Goal: Task Accomplishment & Management: Complete application form

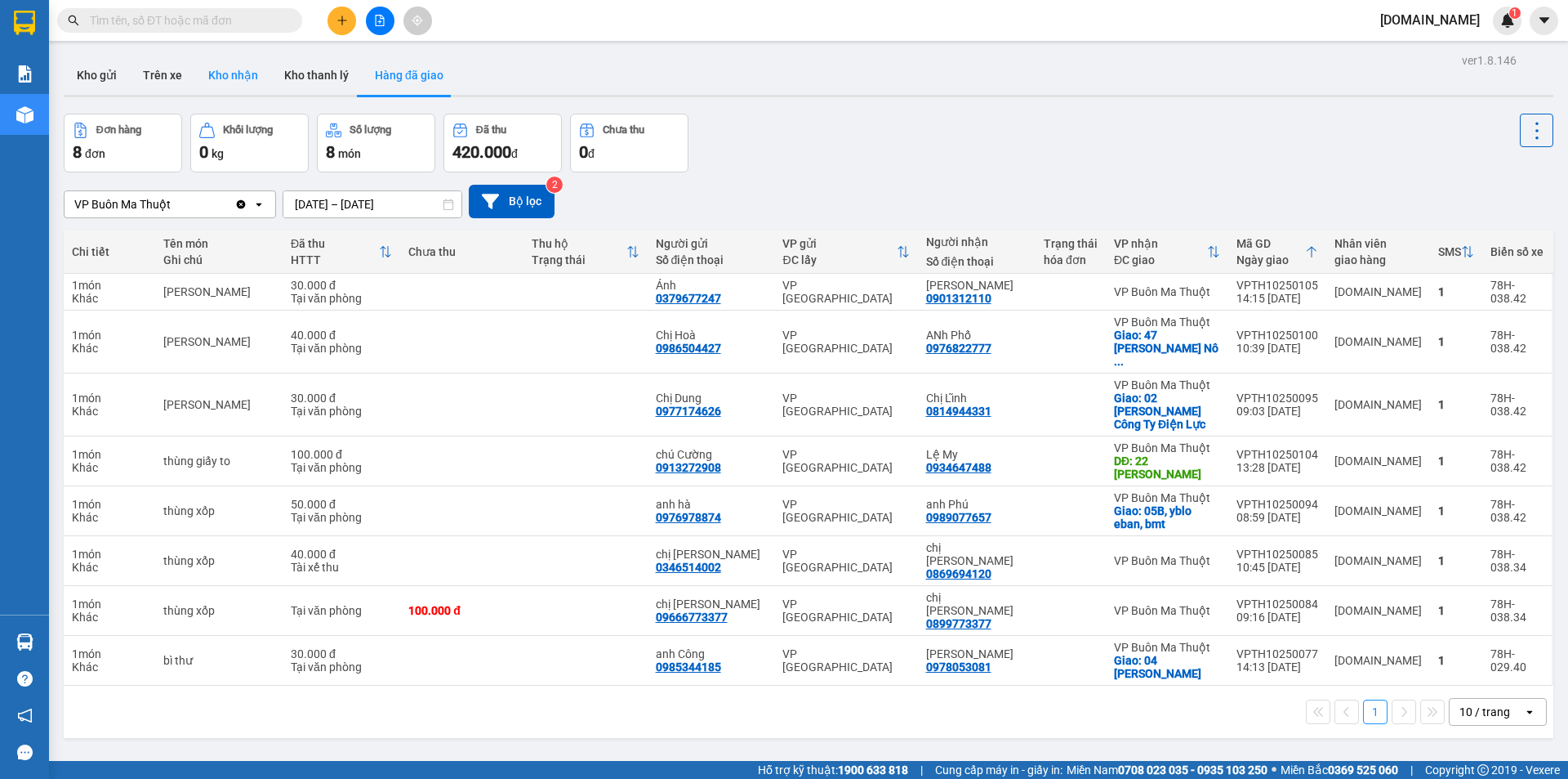
click at [217, 77] on button "Kho nhận" at bounding box center [233, 75] width 76 height 39
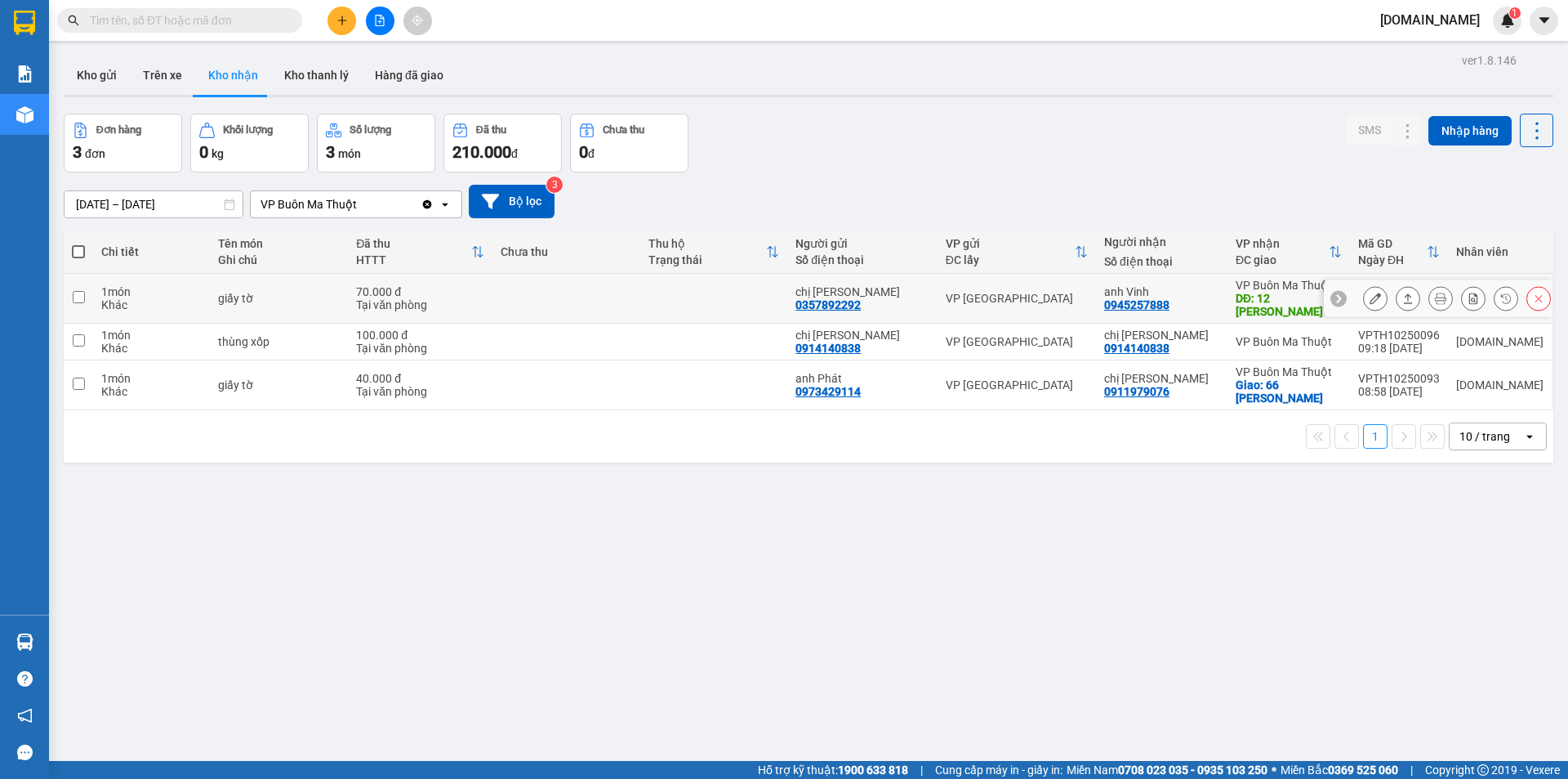
click at [581, 287] on td at bounding box center [566, 298] width 148 height 50
checkbox input "true"
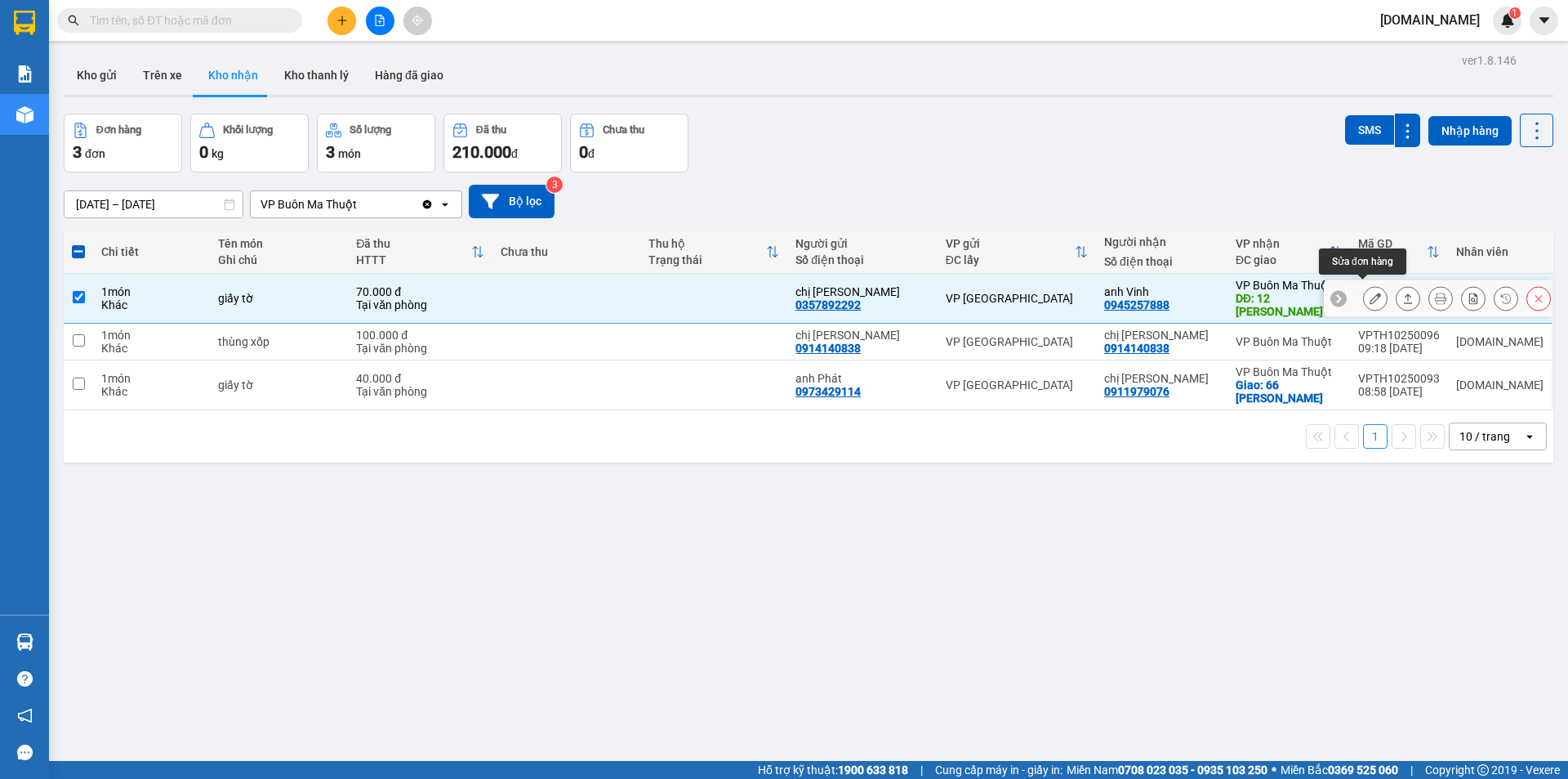
click at [1370, 293] on icon at bounding box center [1375, 298] width 12 height 12
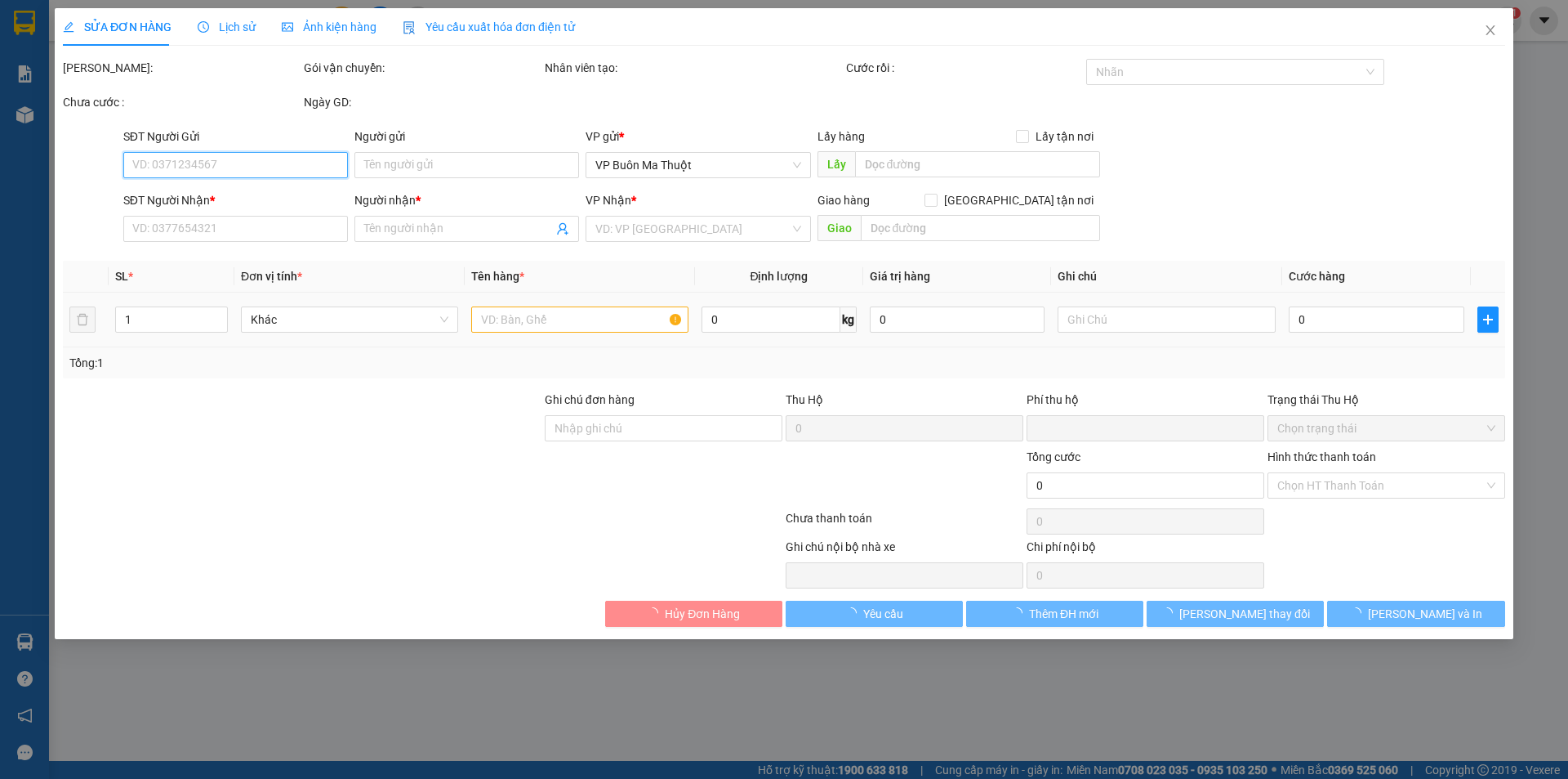
type input "0357892292"
type input "chị [PERSON_NAME]"
type input "0945257888"
type input "anh Vinh"
type input "12 [PERSON_NAME]"
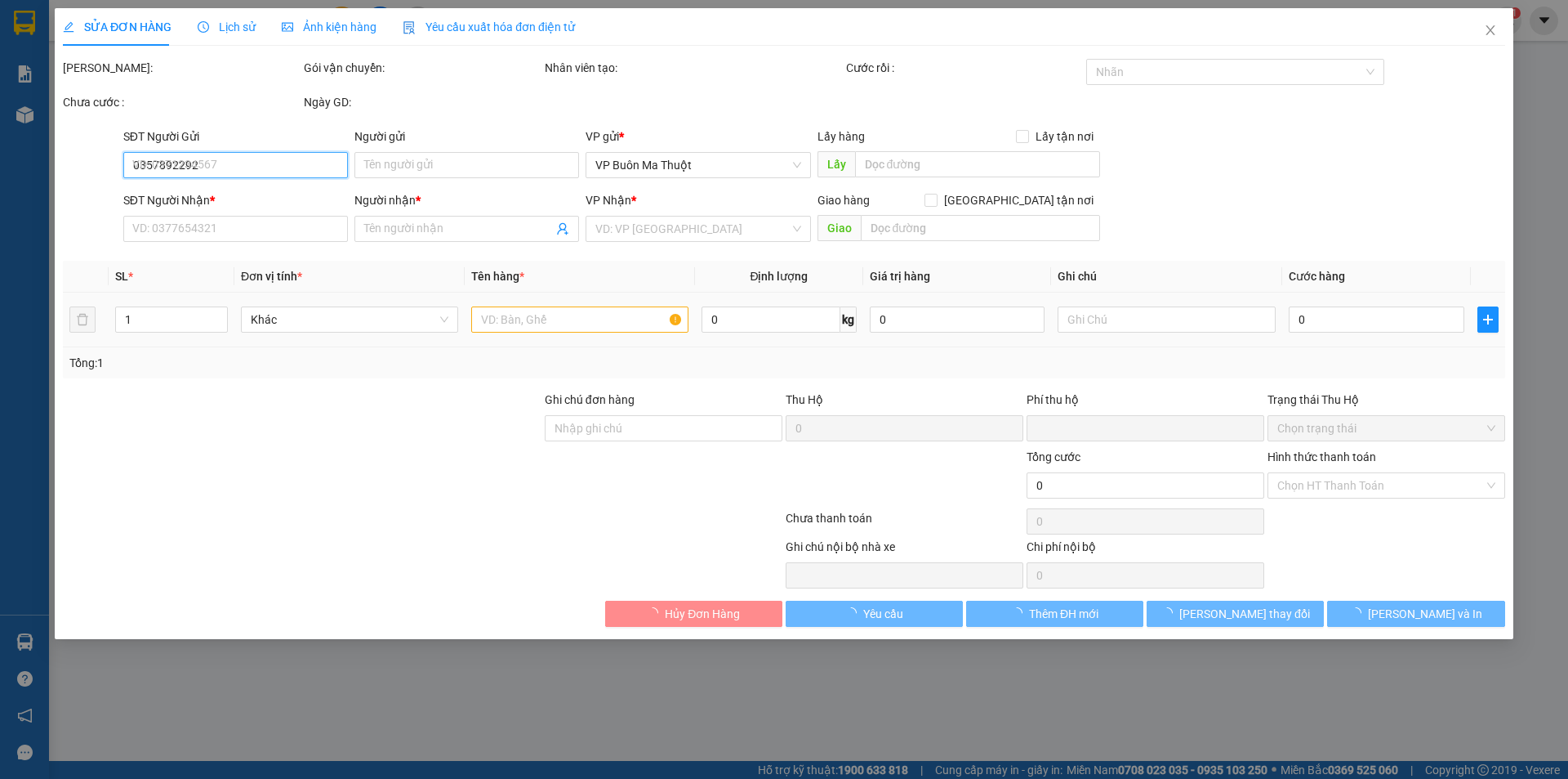
type input "0"
type input "70.000"
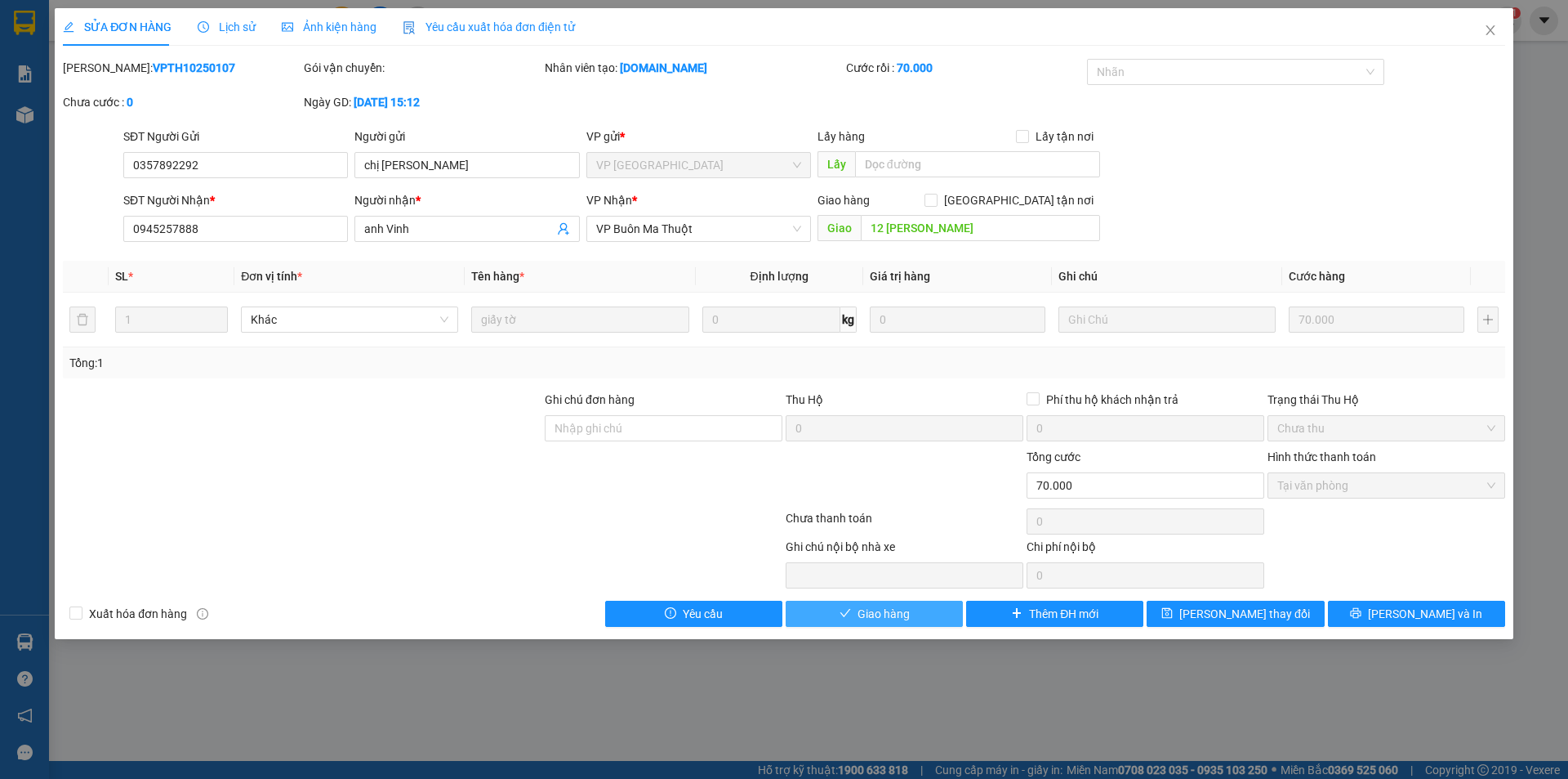
click at [880, 618] on span "Giao hàng" at bounding box center [884, 614] width 53 height 18
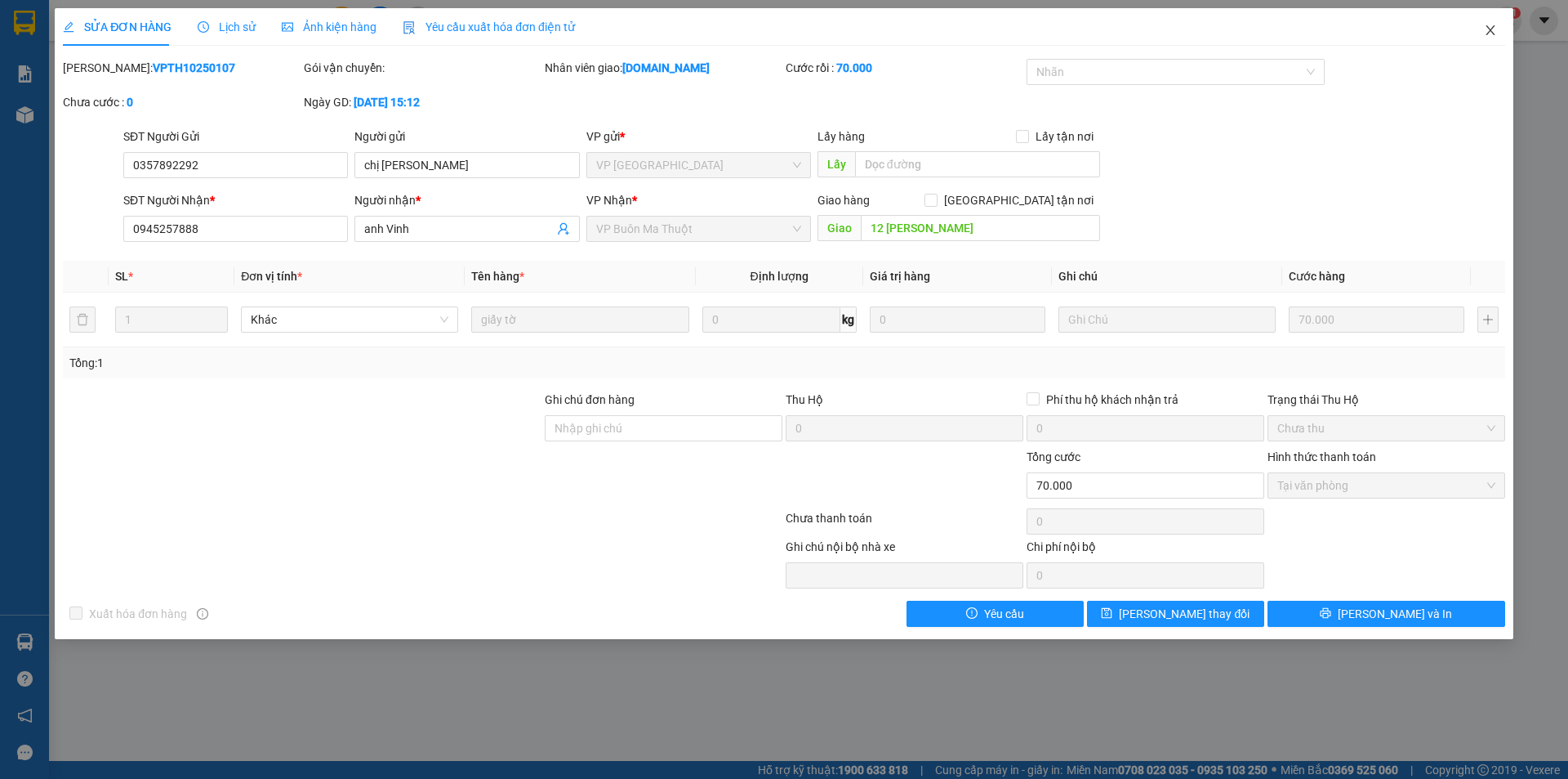
click at [1494, 33] on icon "close" at bounding box center [1491, 30] width 13 height 13
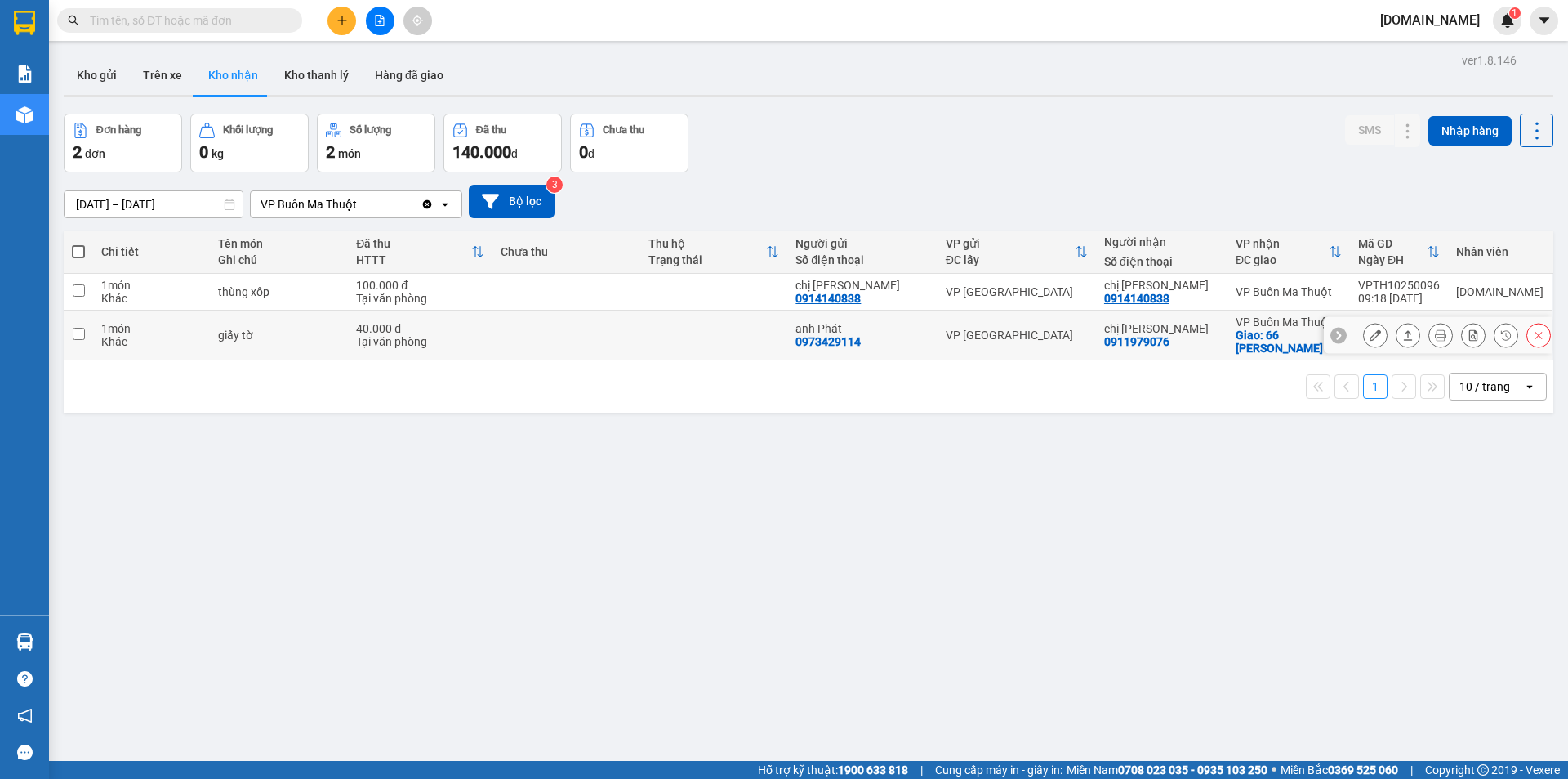
click at [663, 338] on td at bounding box center [714, 335] width 148 height 50
checkbox input "true"
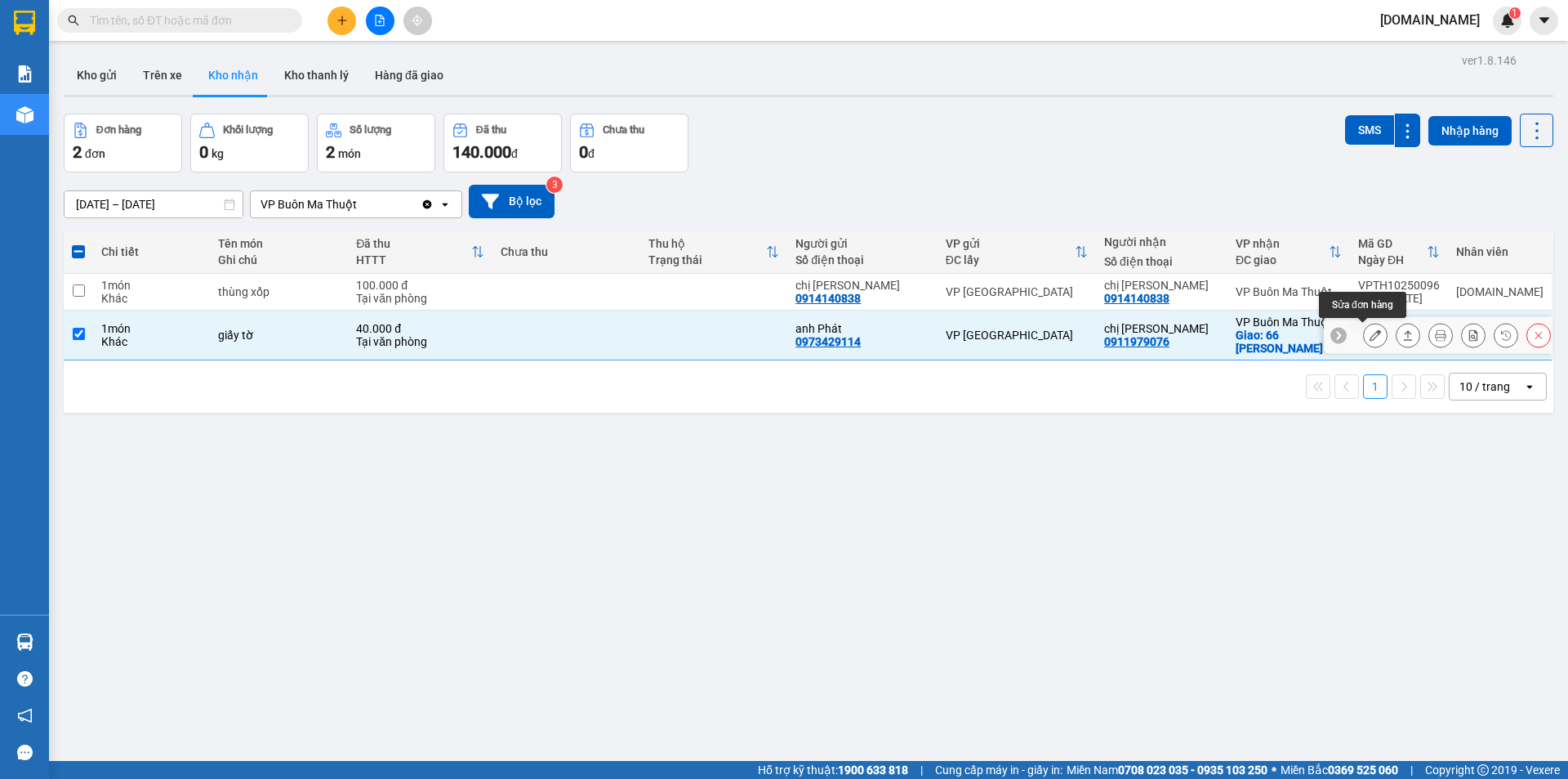
click at [1370, 335] on icon at bounding box center [1375, 335] width 12 height 12
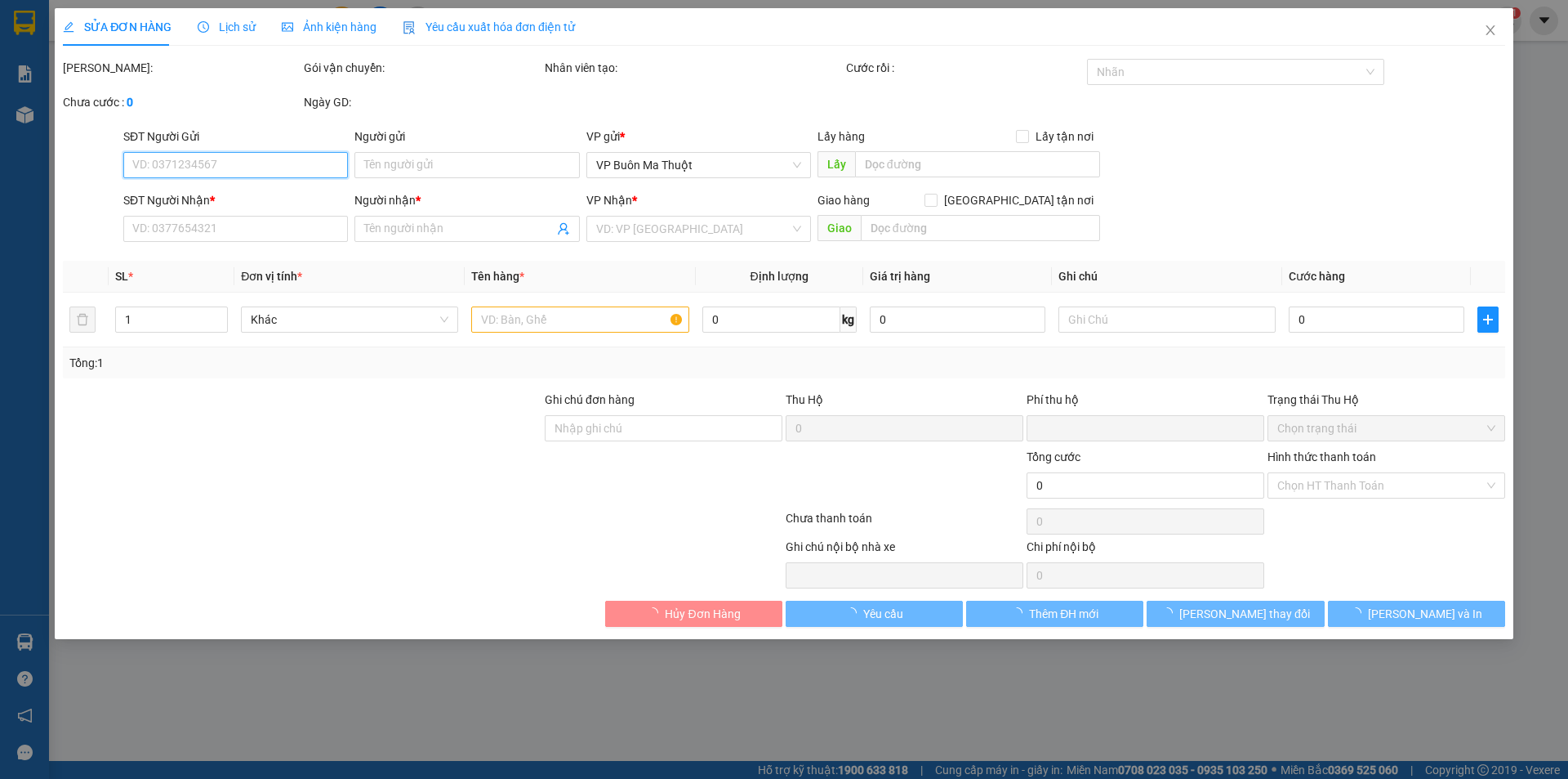
type input "0973429114"
type input "anh Phát"
type input "0911979076"
type input "chị [PERSON_NAME]"
checkbox input "true"
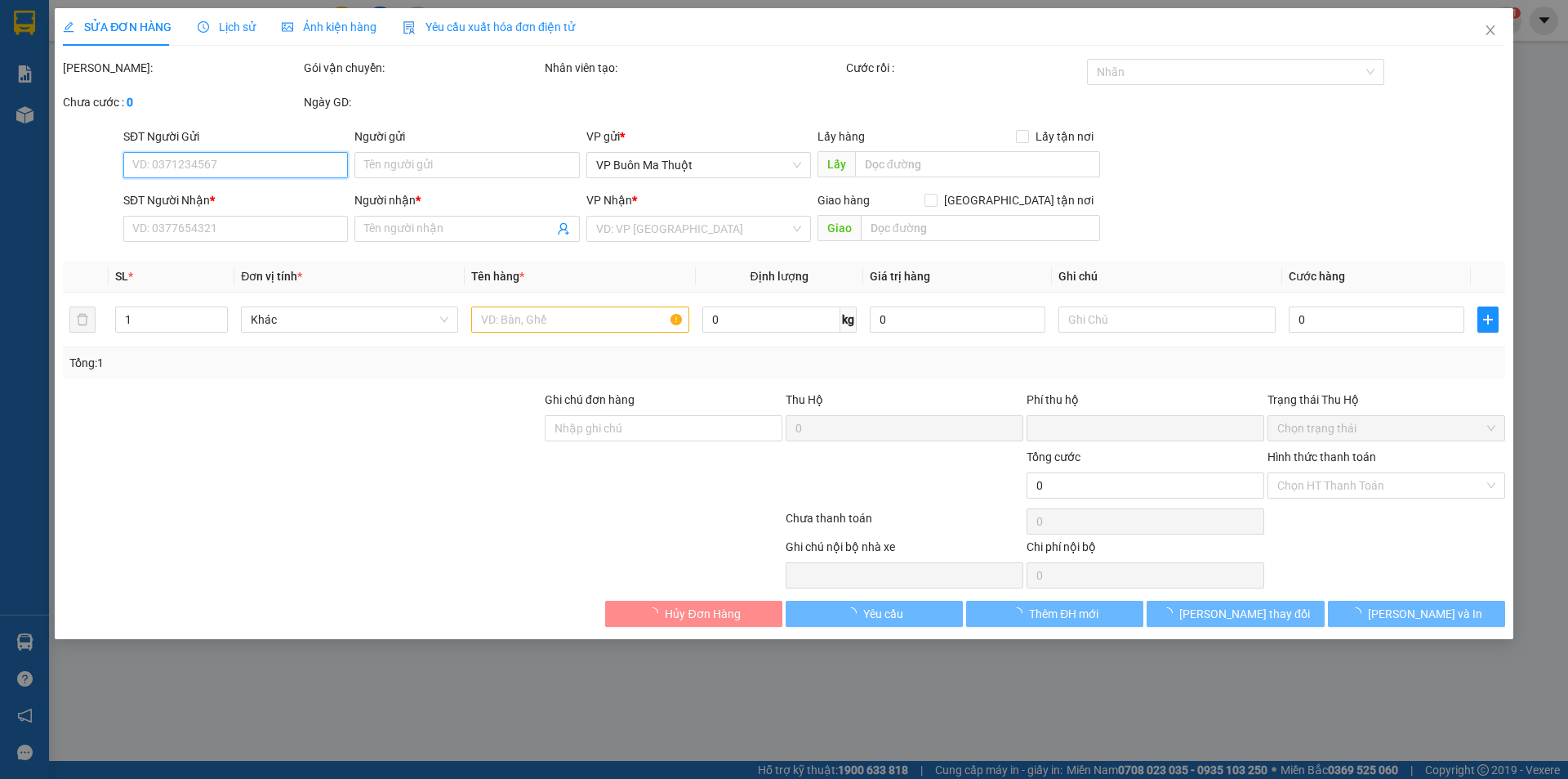
type input "66 [PERSON_NAME]"
type input "0"
type input "40.000"
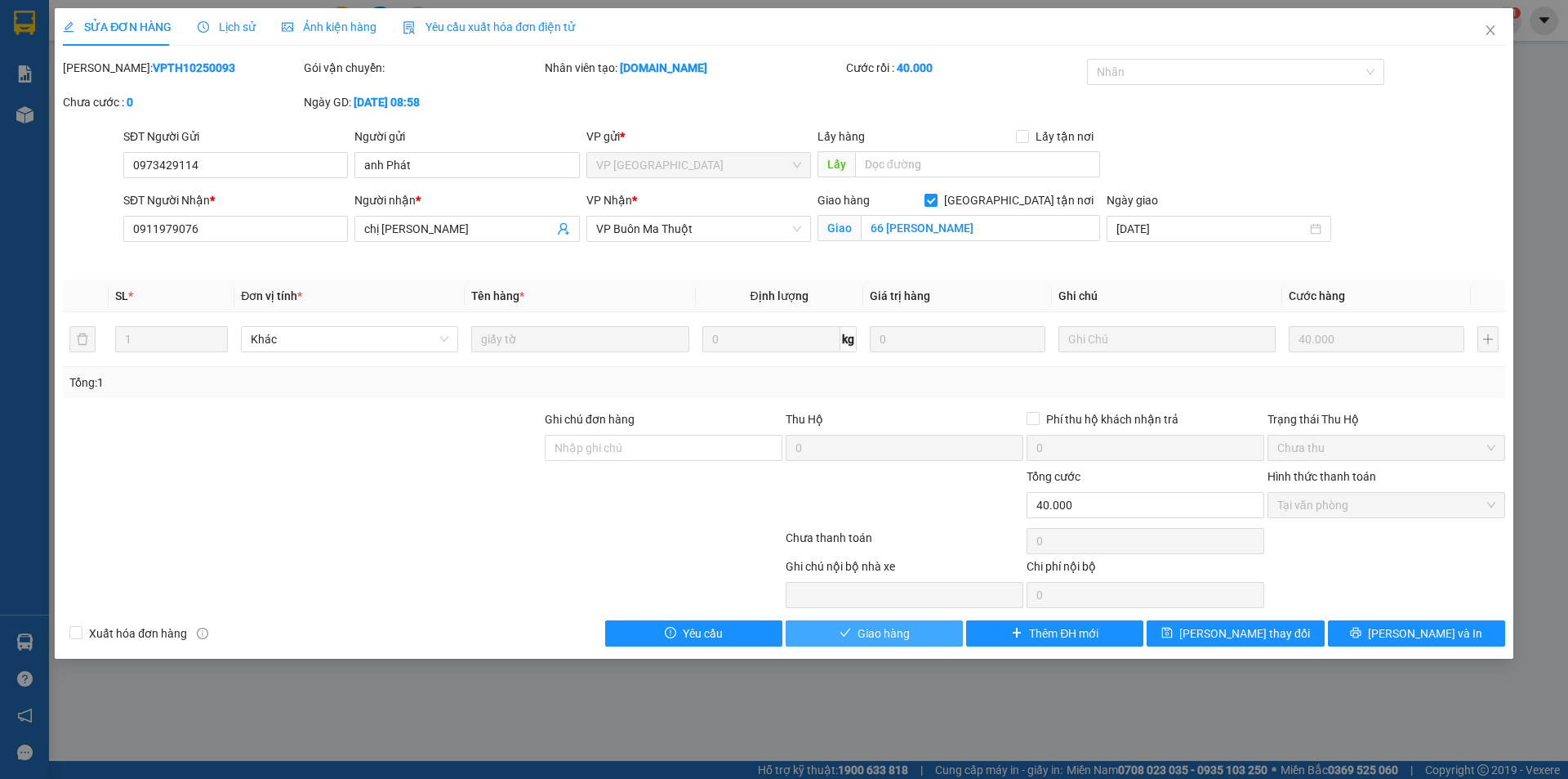
click at [922, 634] on button "Giao hàng" at bounding box center [874, 633] width 177 height 26
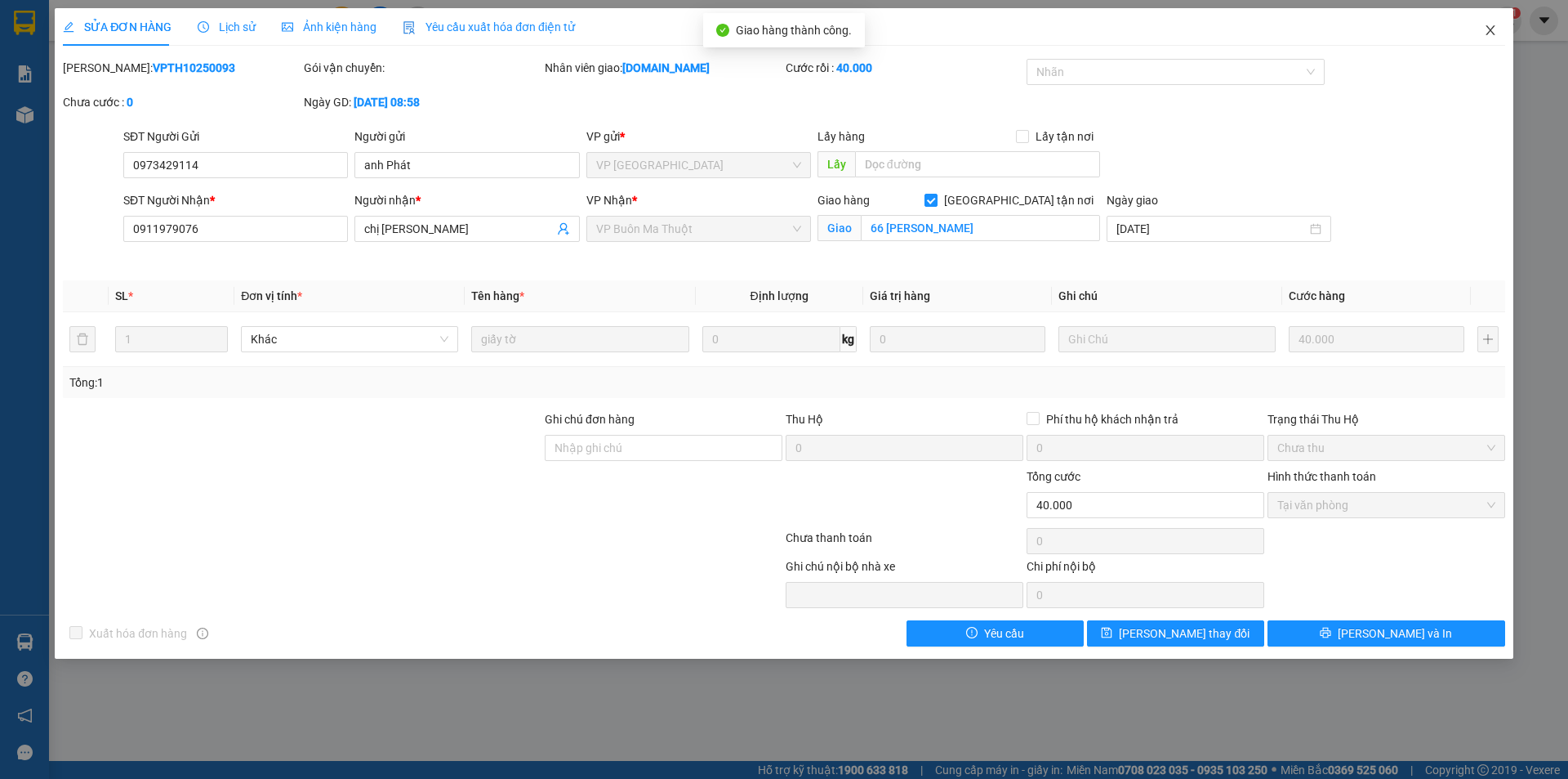
click at [1494, 29] on icon "close" at bounding box center [1491, 30] width 13 height 13
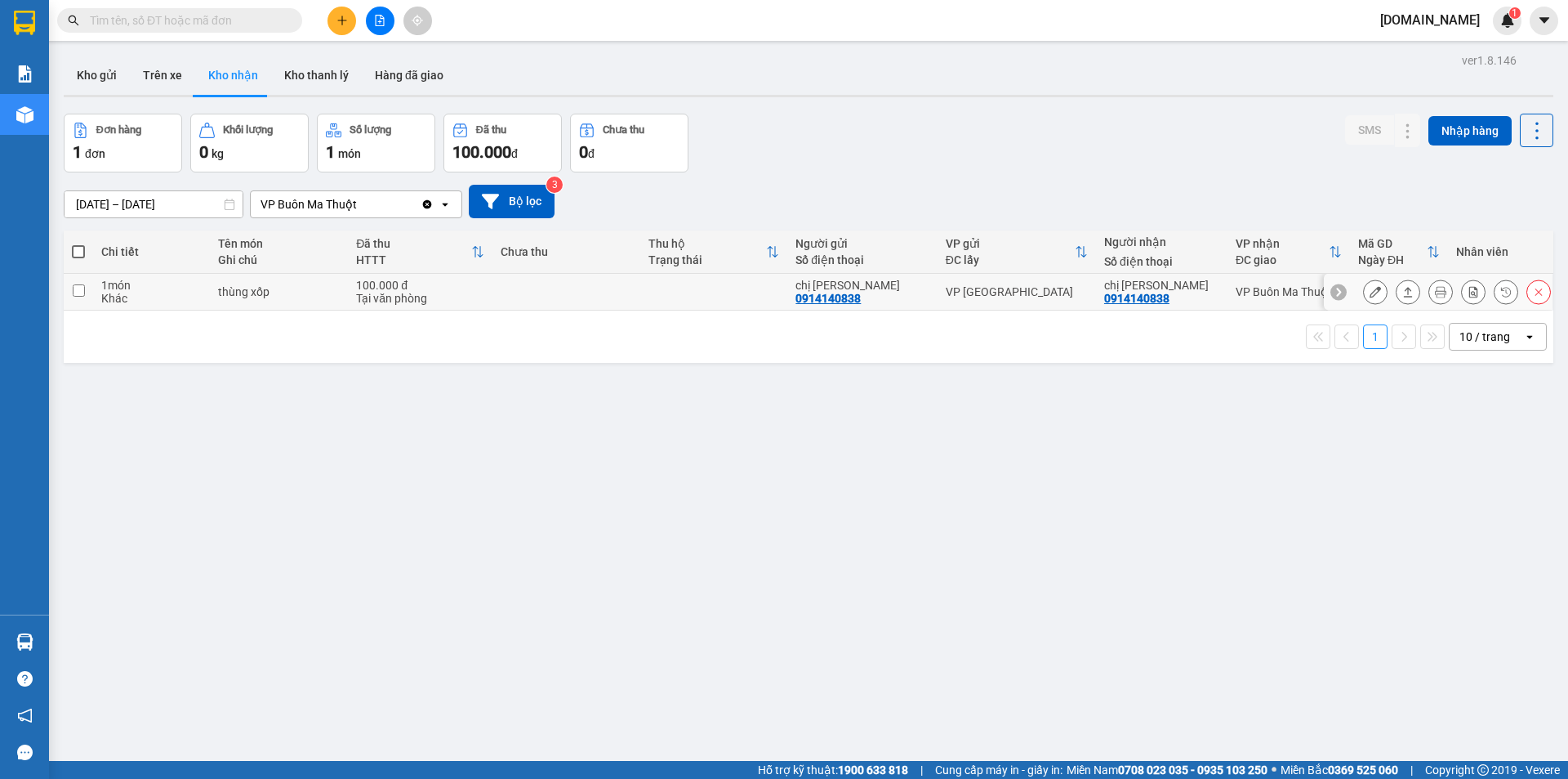
click at [600, 287] on td at bounding box center [566, 292] width 148 height 36
checkbox input "true"
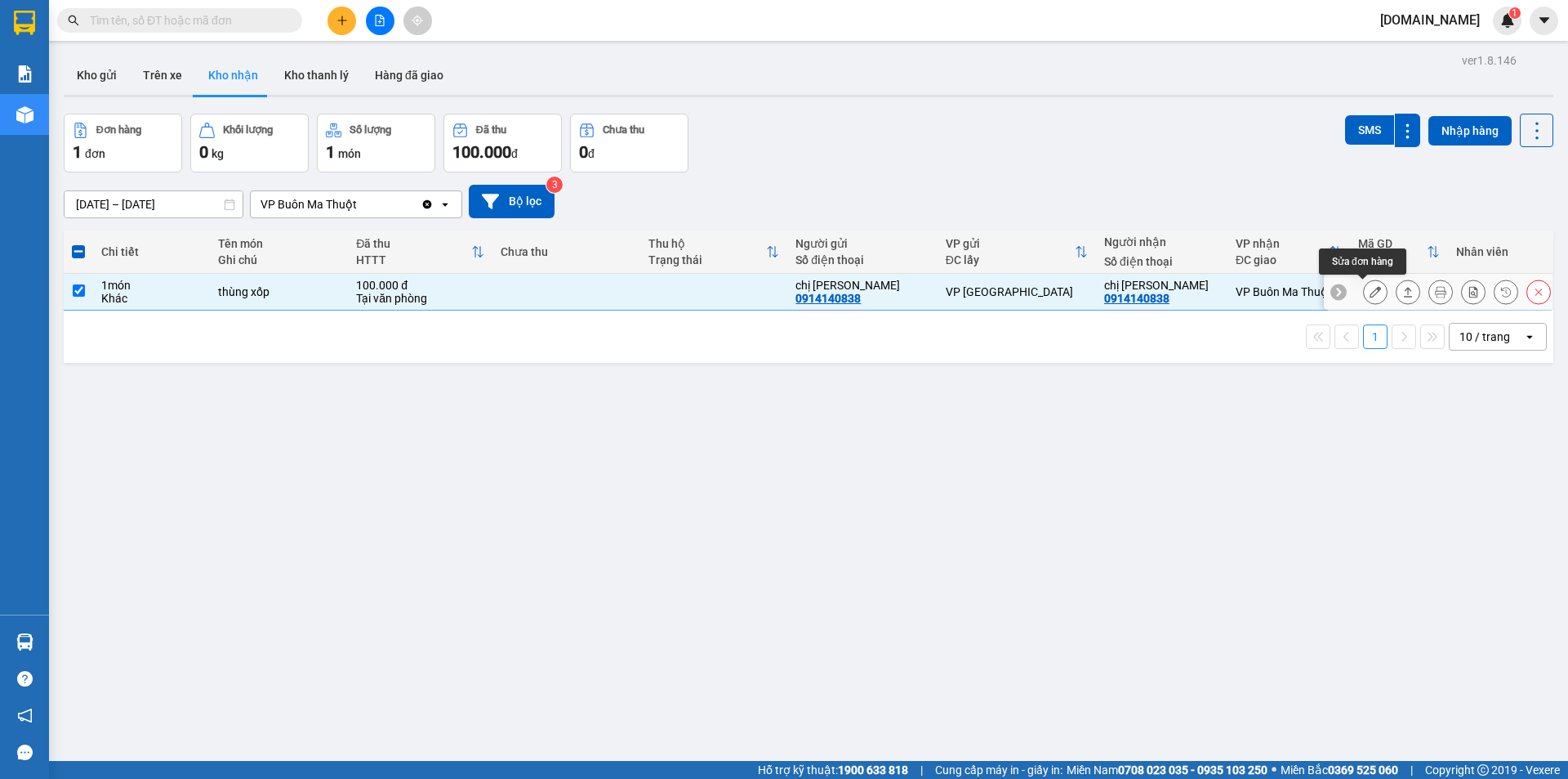
click at [1370, 295] on icon at bounding box center [1375, 292] width 12 height 12
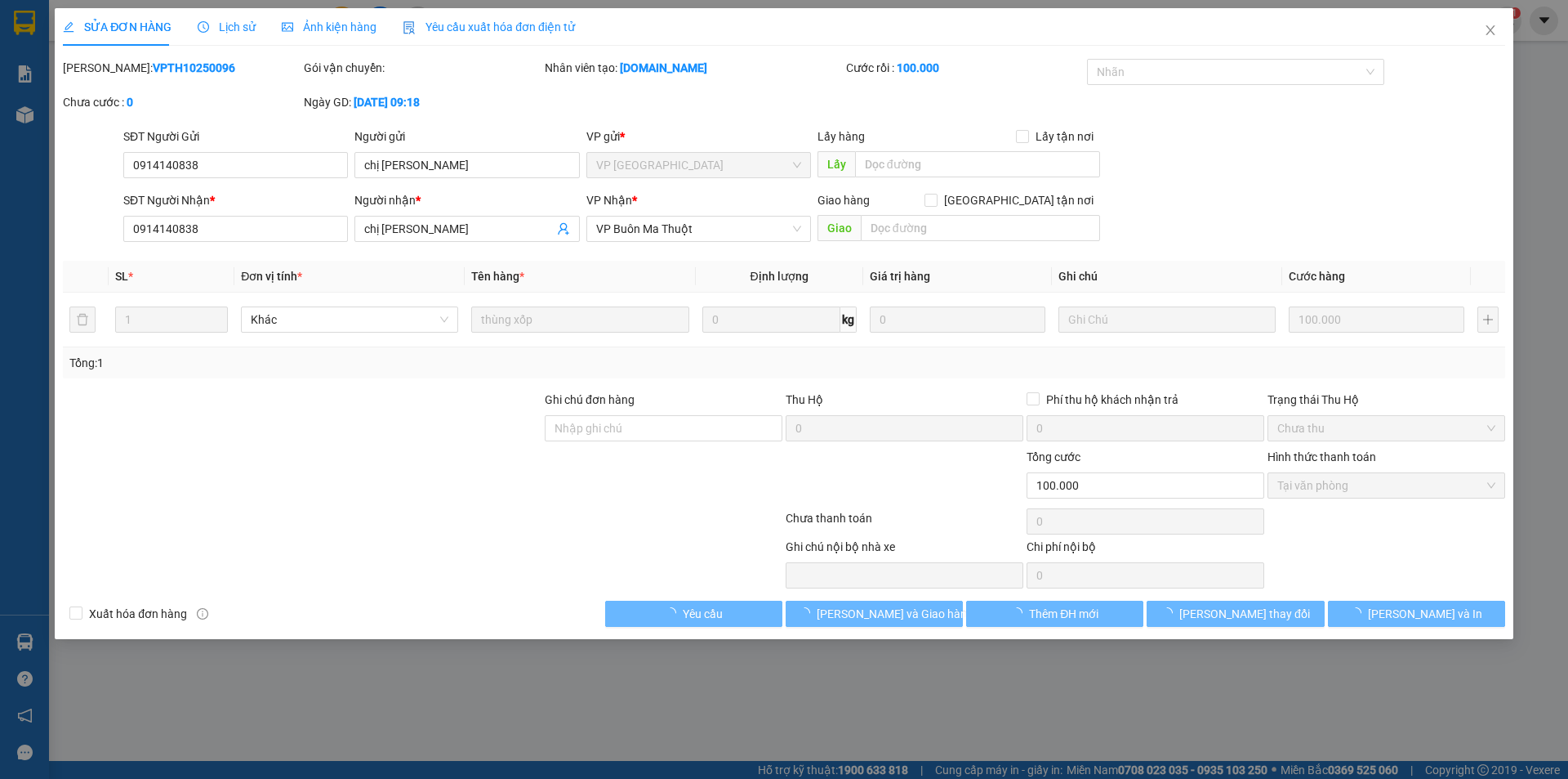
type input "0914140838"
type input "chị [PERSON_NAME]"
type input "0914140838"
type input "chị [PERSON_NAME]"
type input "0"
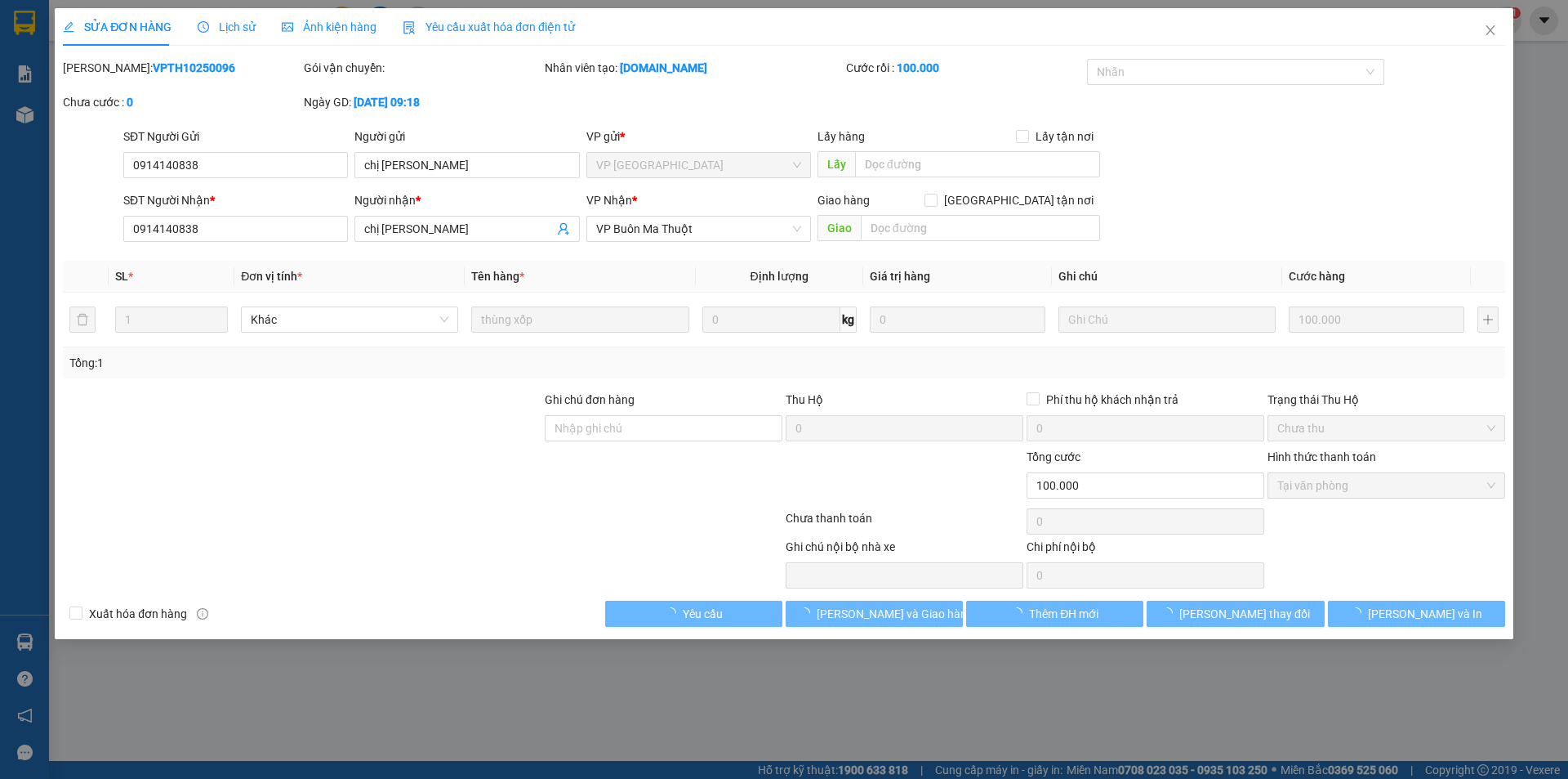
type input "100.000"
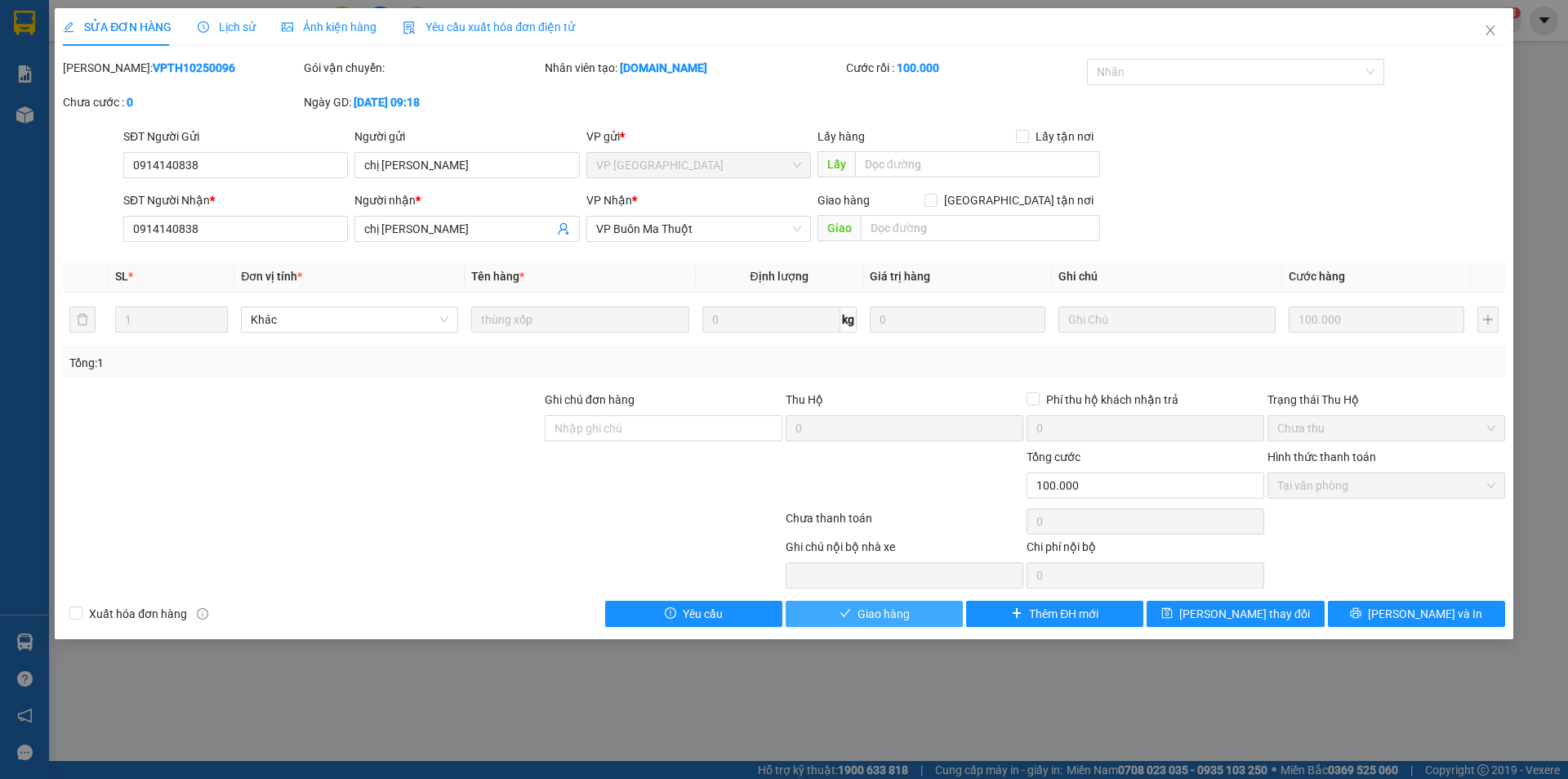
click at [921, 623] on button "Giao hàng" at bounding box center [874, 614] width 177 height 26
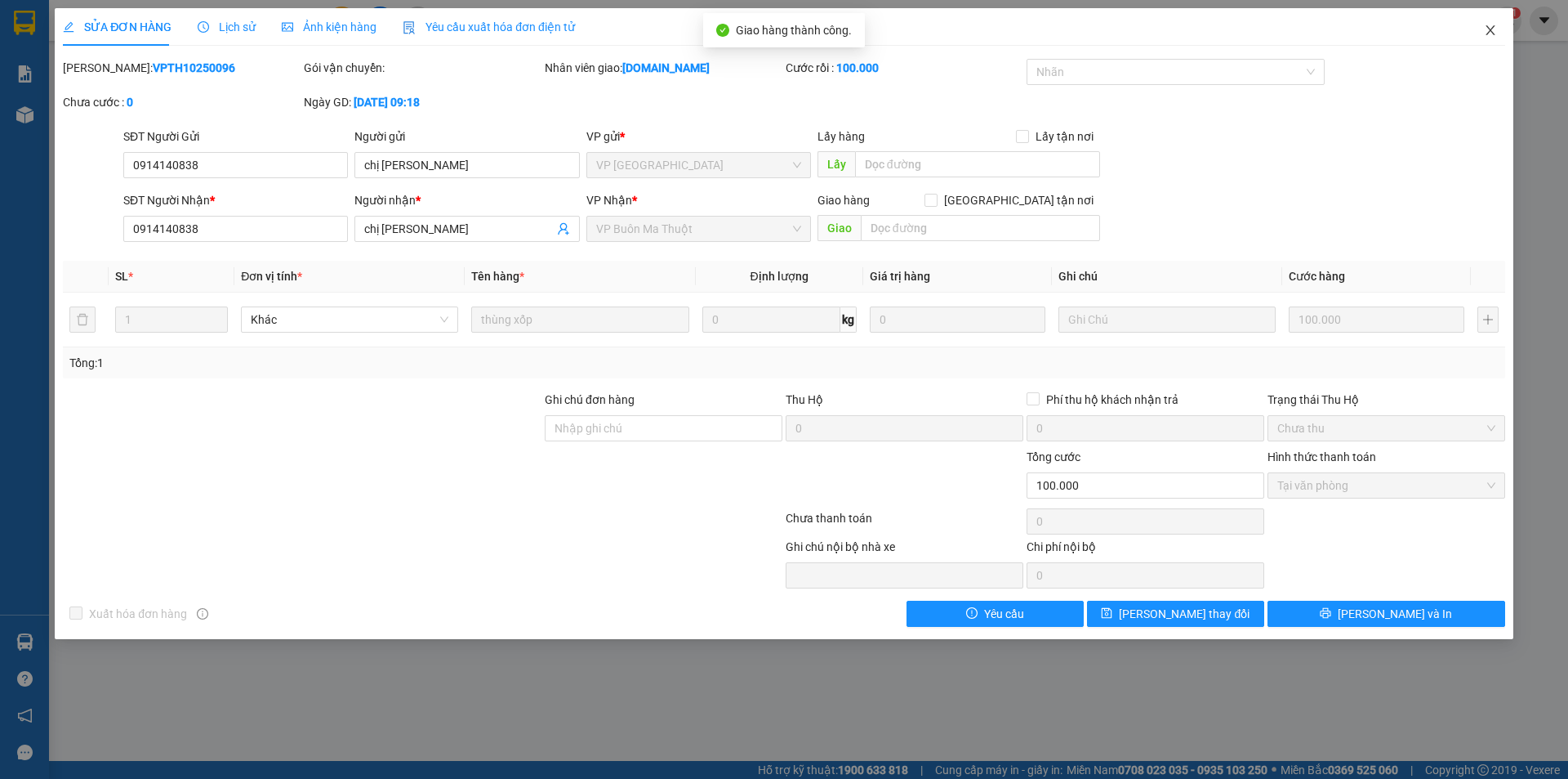
click at [1490, 33] on icon "close" at bounding box center [1490, 30] width 9 height 10
